Goal: Task Accomplishment & Management: Use online tool/utility

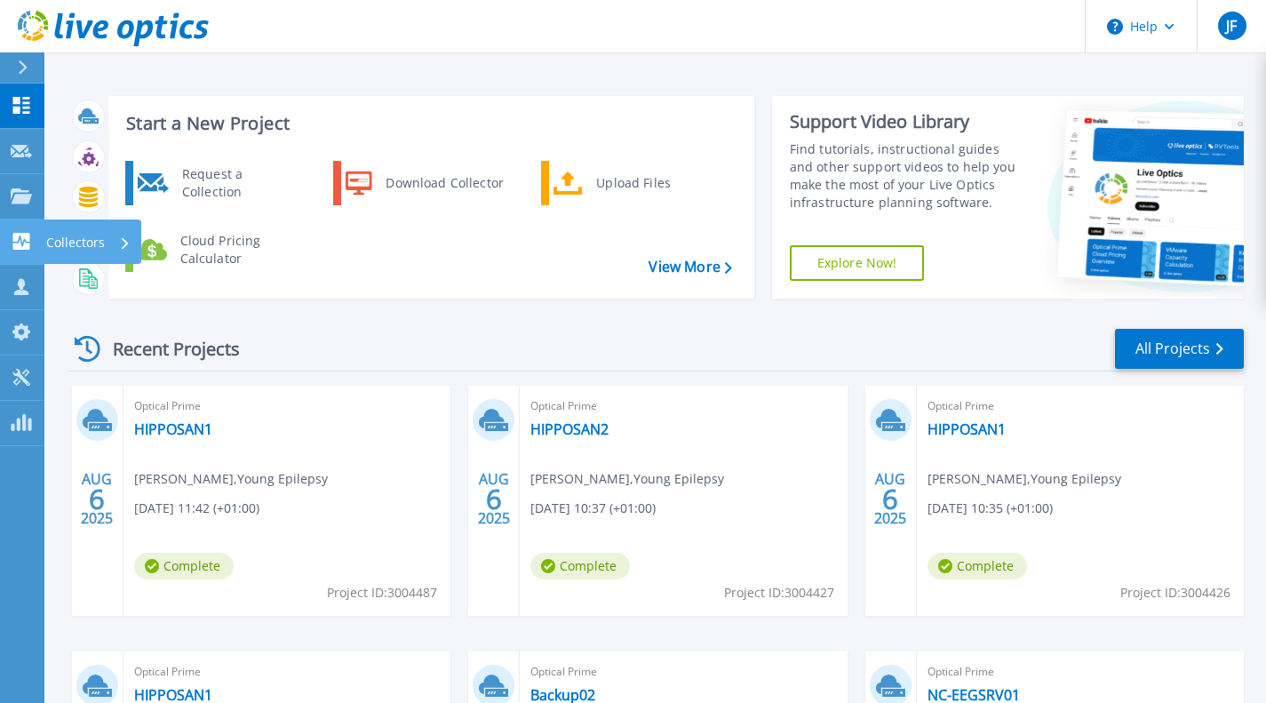
click at [22, 236] on icon at bounding box center [21, 241] width 17 height 17
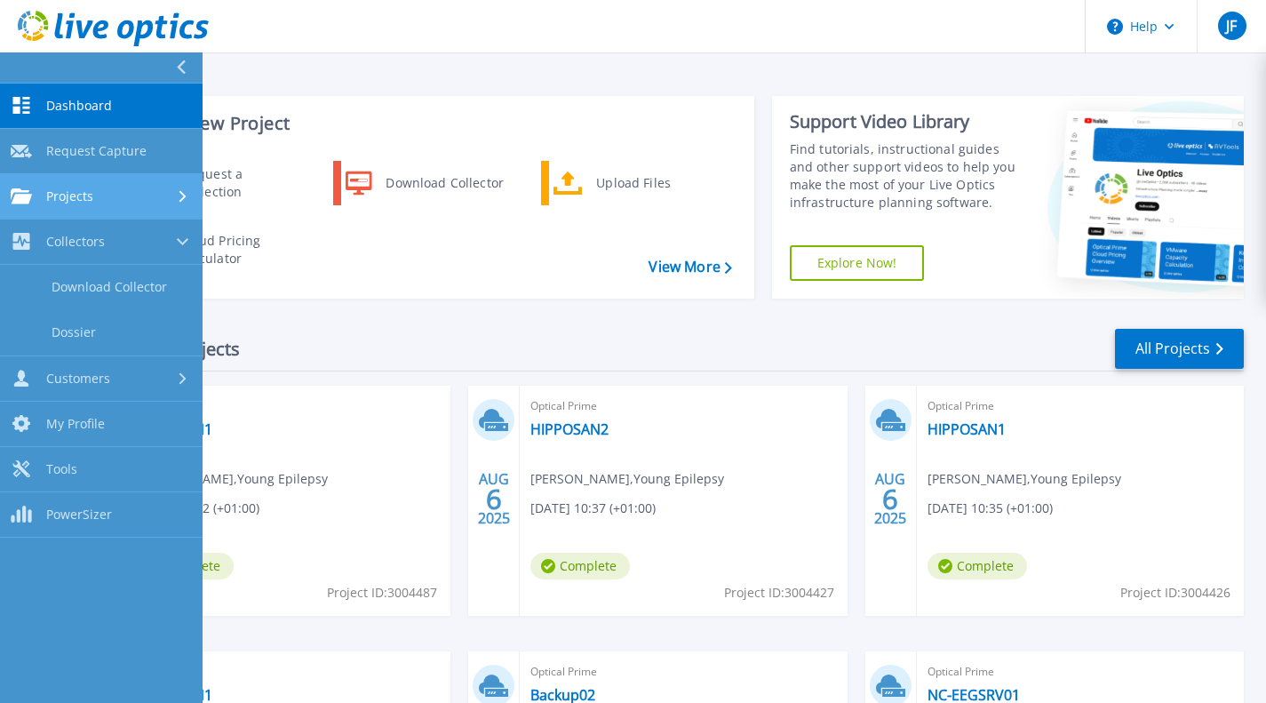
click at [114, 198] on div "Projects" at bounding box center [101, 196] width 181 height 16
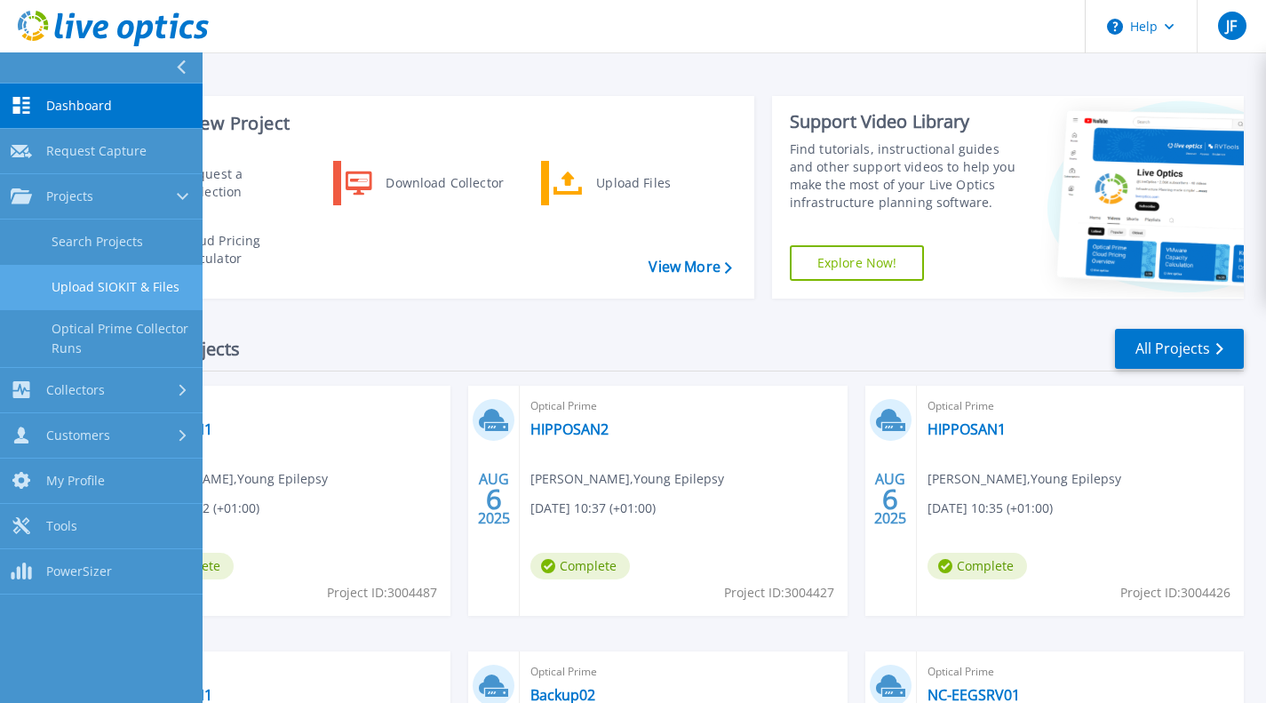
click at [124, 289] on link "Upload SIOKIT & Files" at bounding box center [101, 287] width 203 height 45
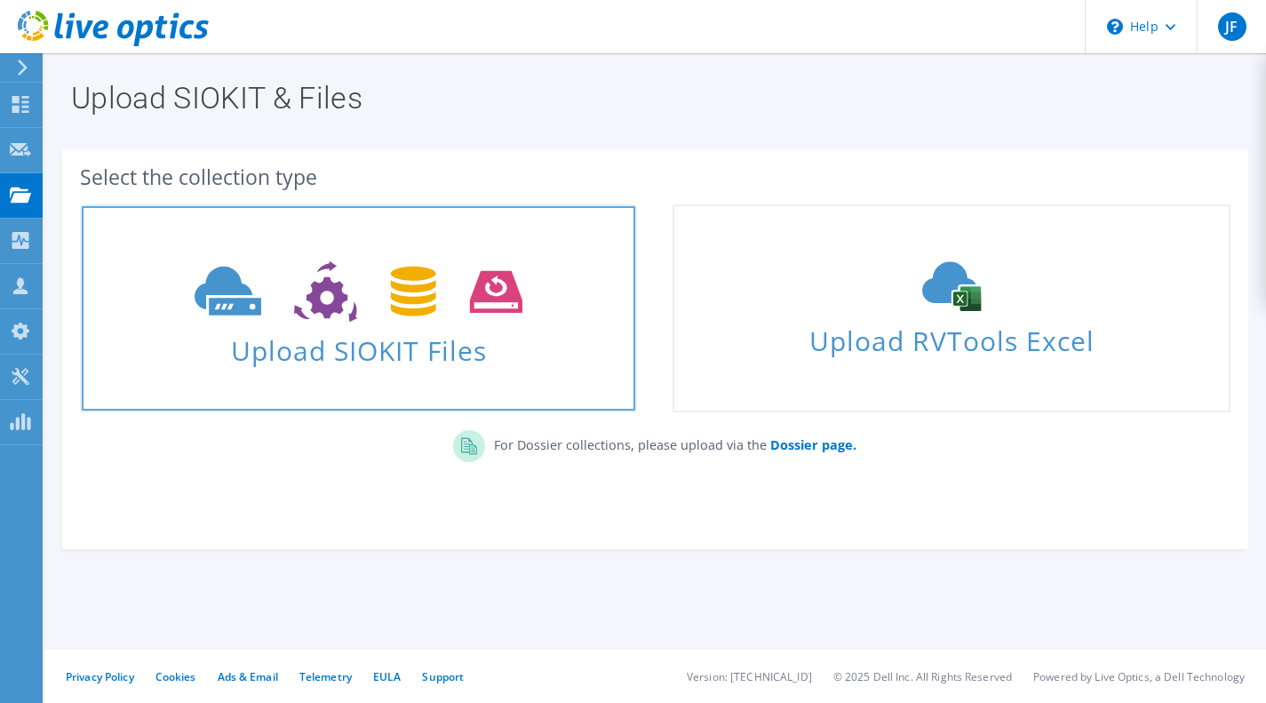
click at [331, 307] on use at bounding box center [359, 291] width 328 height 61
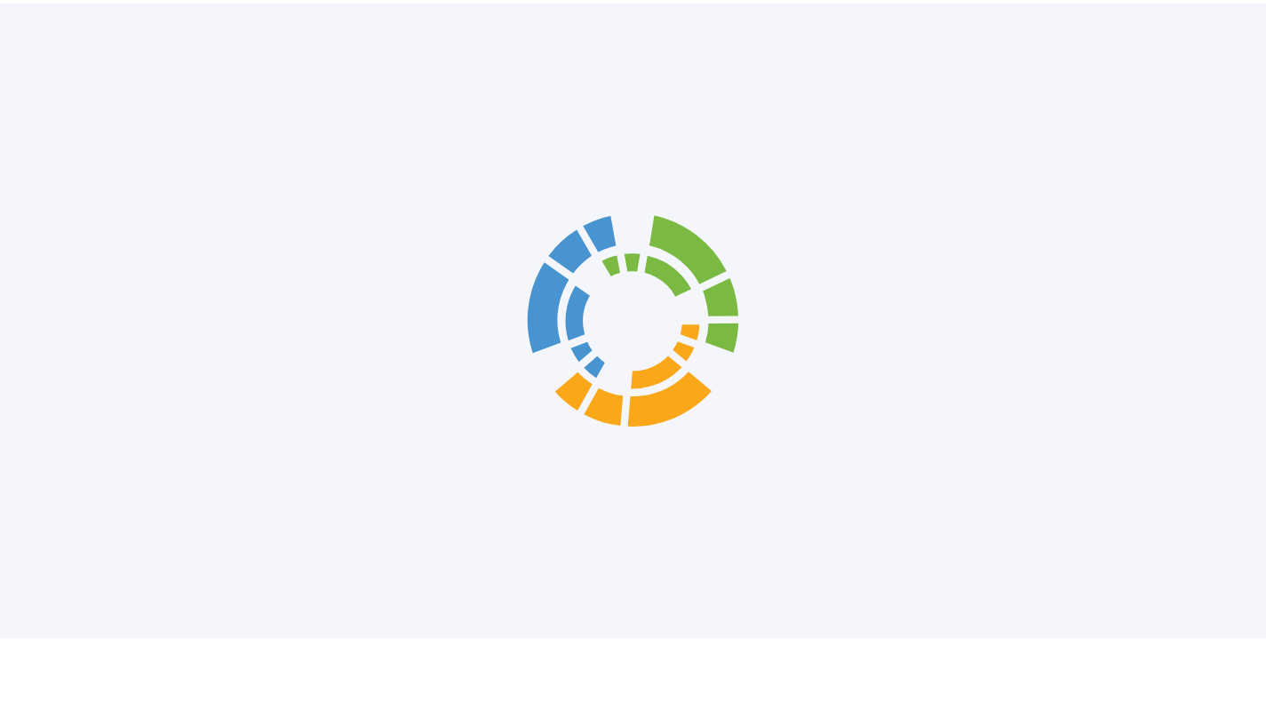
scroll to position [4, 0]
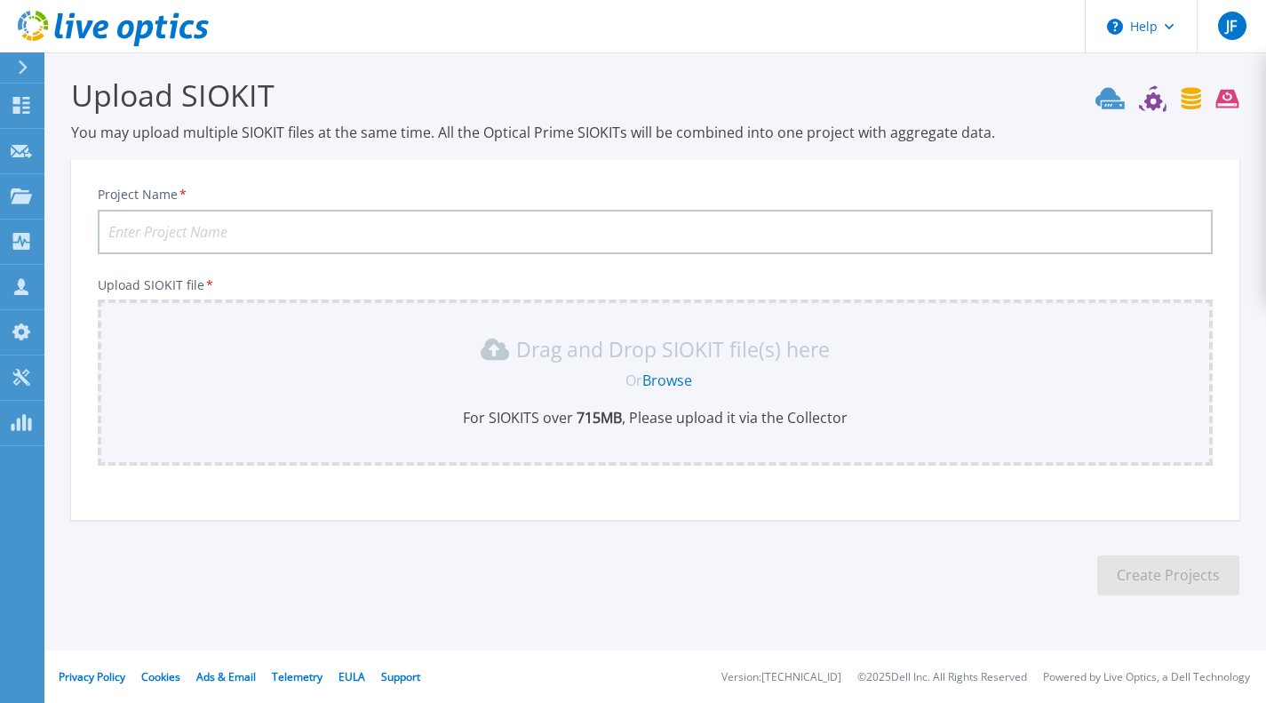
drag, startPoint x: 188, startPoint y: 240, endPoint x: 234, endPoint y: 244, distance: 45.5
click at [188, 240] on input "Project Name *" at bounding box center [655, 232] width 1115 height 44
type input "HULL"
click at [646, 374] on link "Browse" at bounding box center [668, 381] width 50 height 20
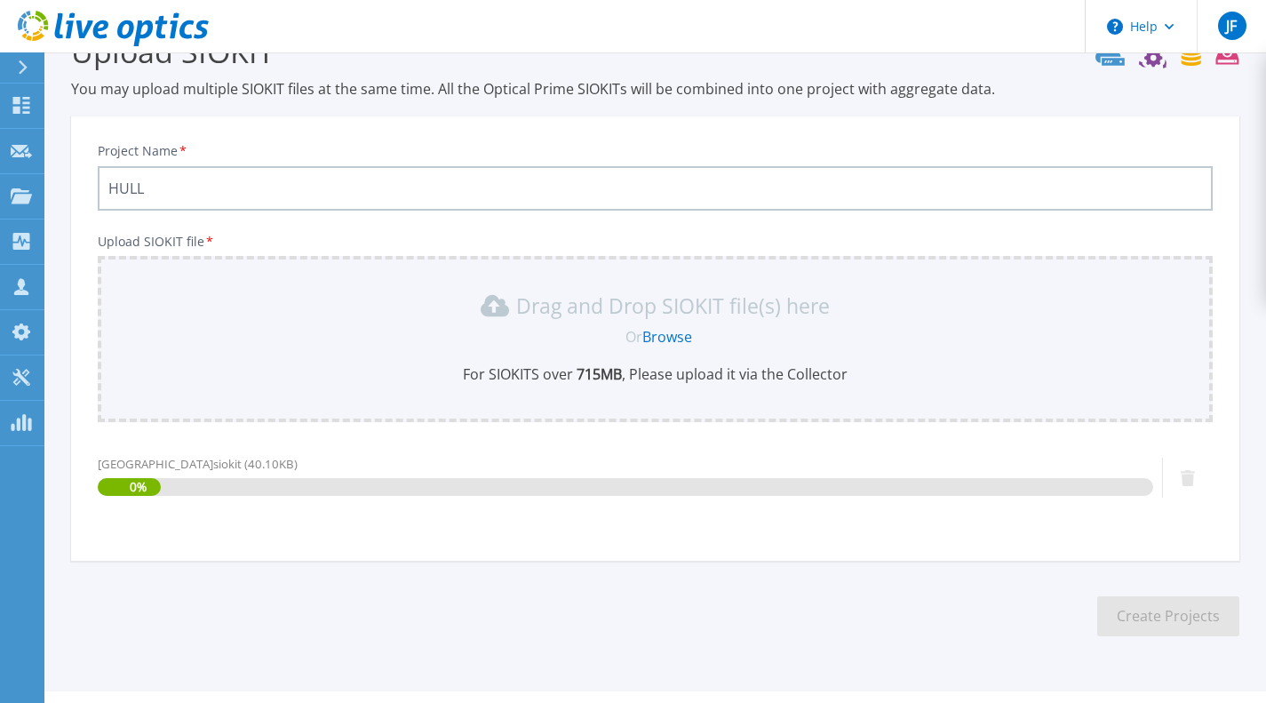
scroll to position [89, 0]
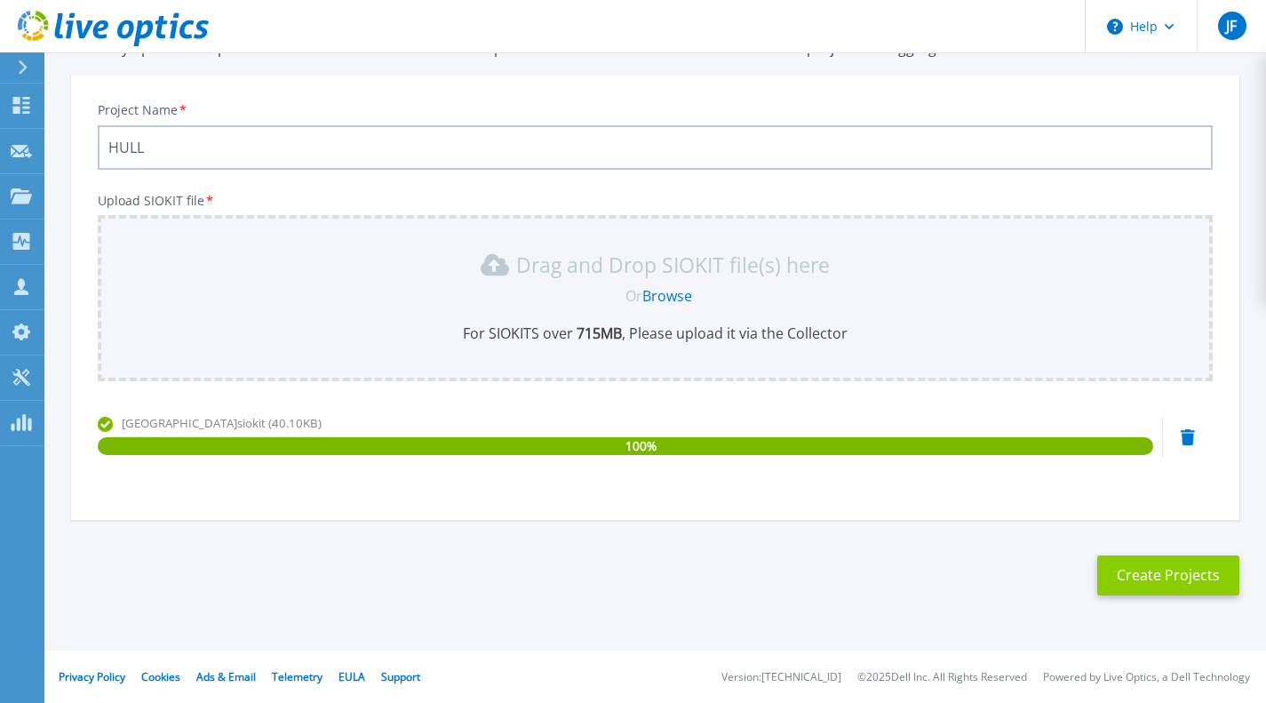
click at [1159, 576] on button "Create Projects" at bounding box center [1169, 575] width 142 height 40
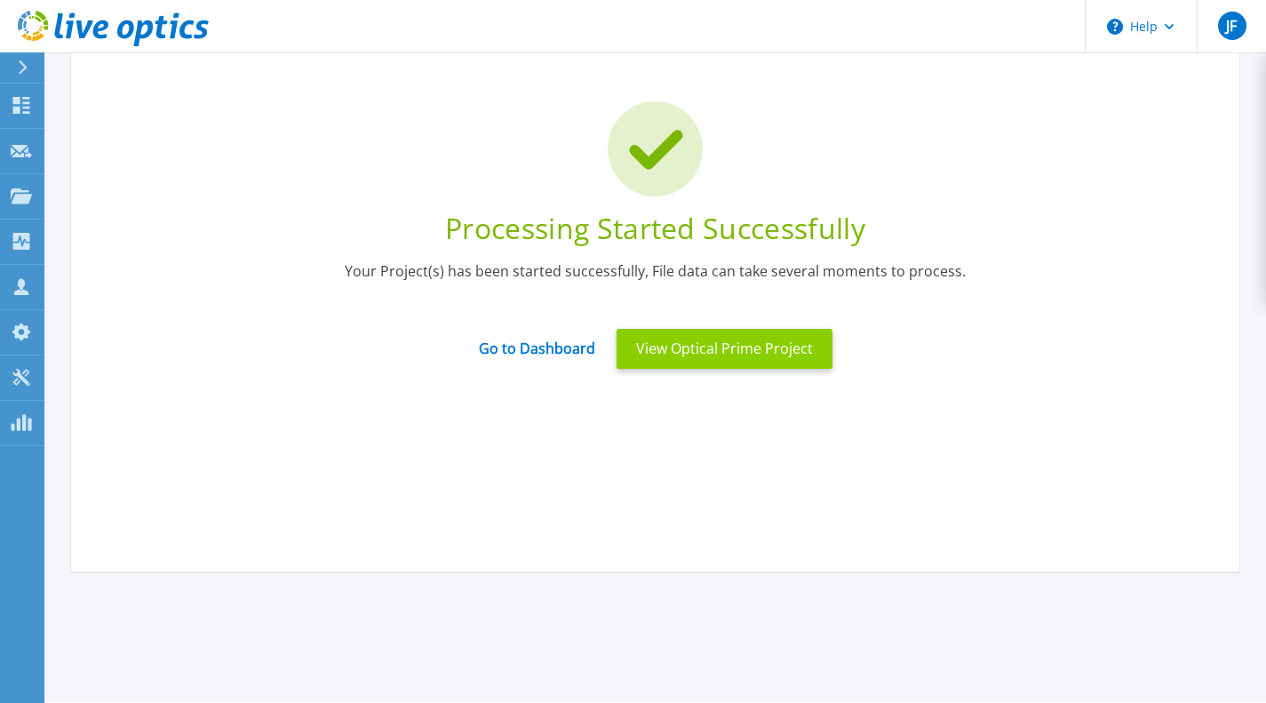
click at [704, 363] on button "View Optical Prime Project" at bounding box center [725, 349] width 216 height 40
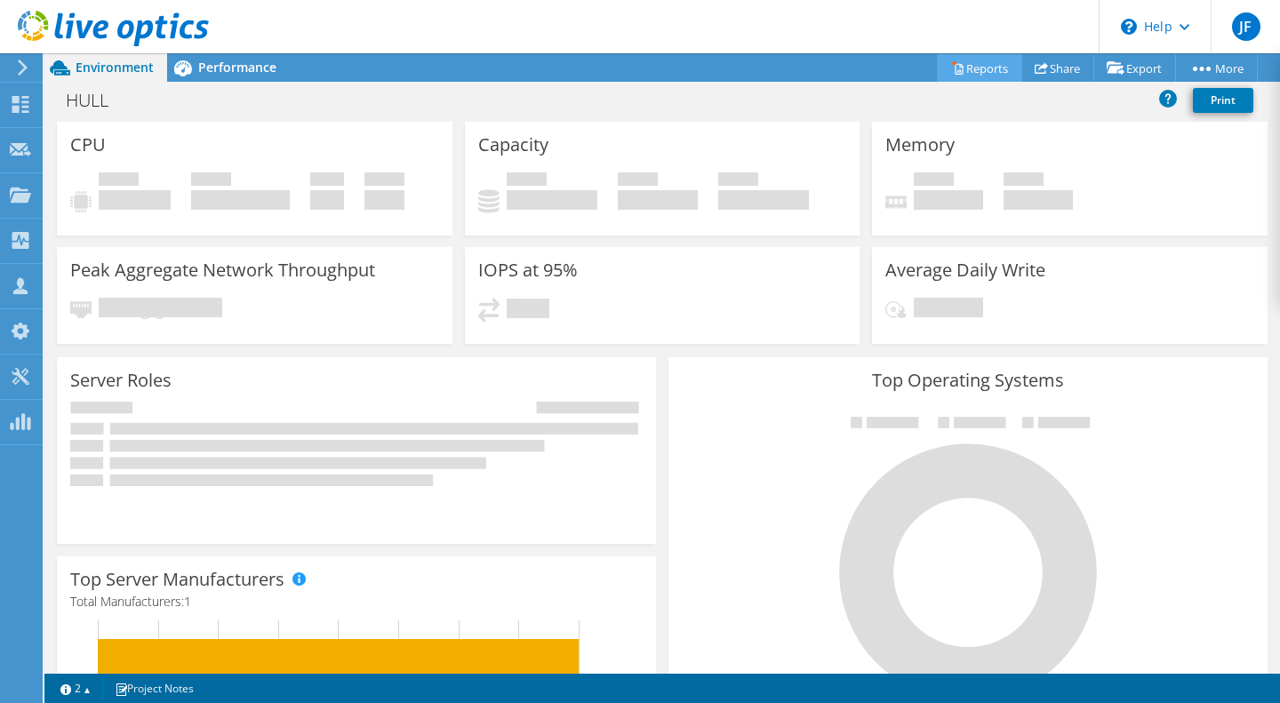
click at [977, 71] on link "Reports" at bounding box center [979, 68] width 85 height 28
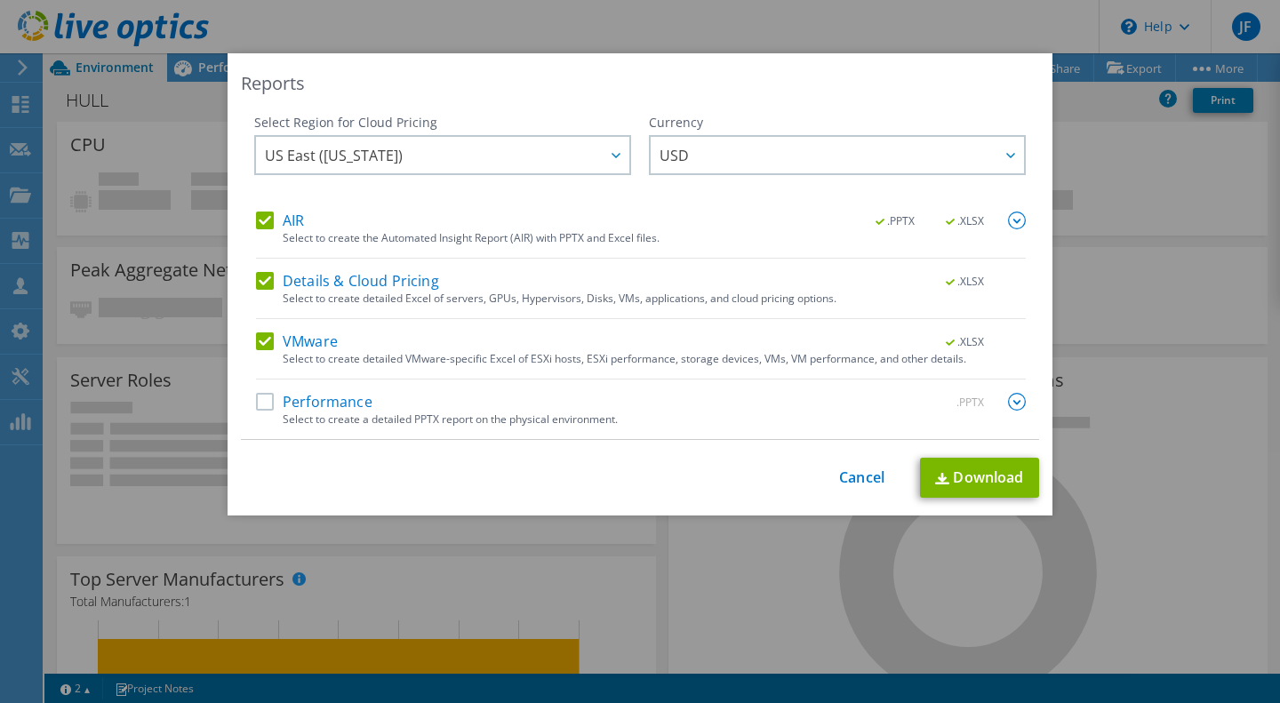
click at [323, 287] on label "Details & Cloud Pricing" at bounding box center [347, 281] width 183 height 18
click at [0, 0] on input "Details & Cloud Pricing" at bounding box center [0, 0] width 0 height 0
click at [292, 228] on label "AIR" at bounding box center [280, 221] width 48 height 18
click at [0, 0] on input "AIR" at bounding box center [0, 0] width 0 height 0
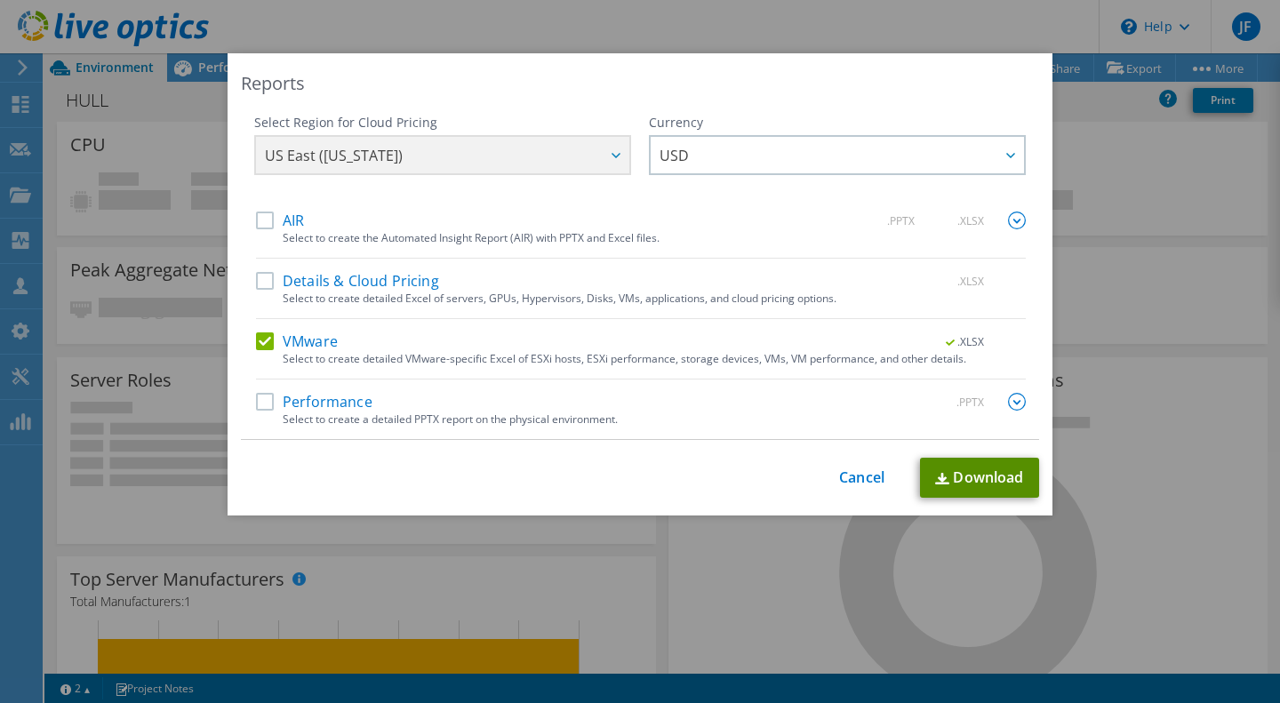
click at [1005, 468] on link "Download" at bounding box center [979, 478] width 119 height 40
